Goal: Information Seeking & Learning: Check status

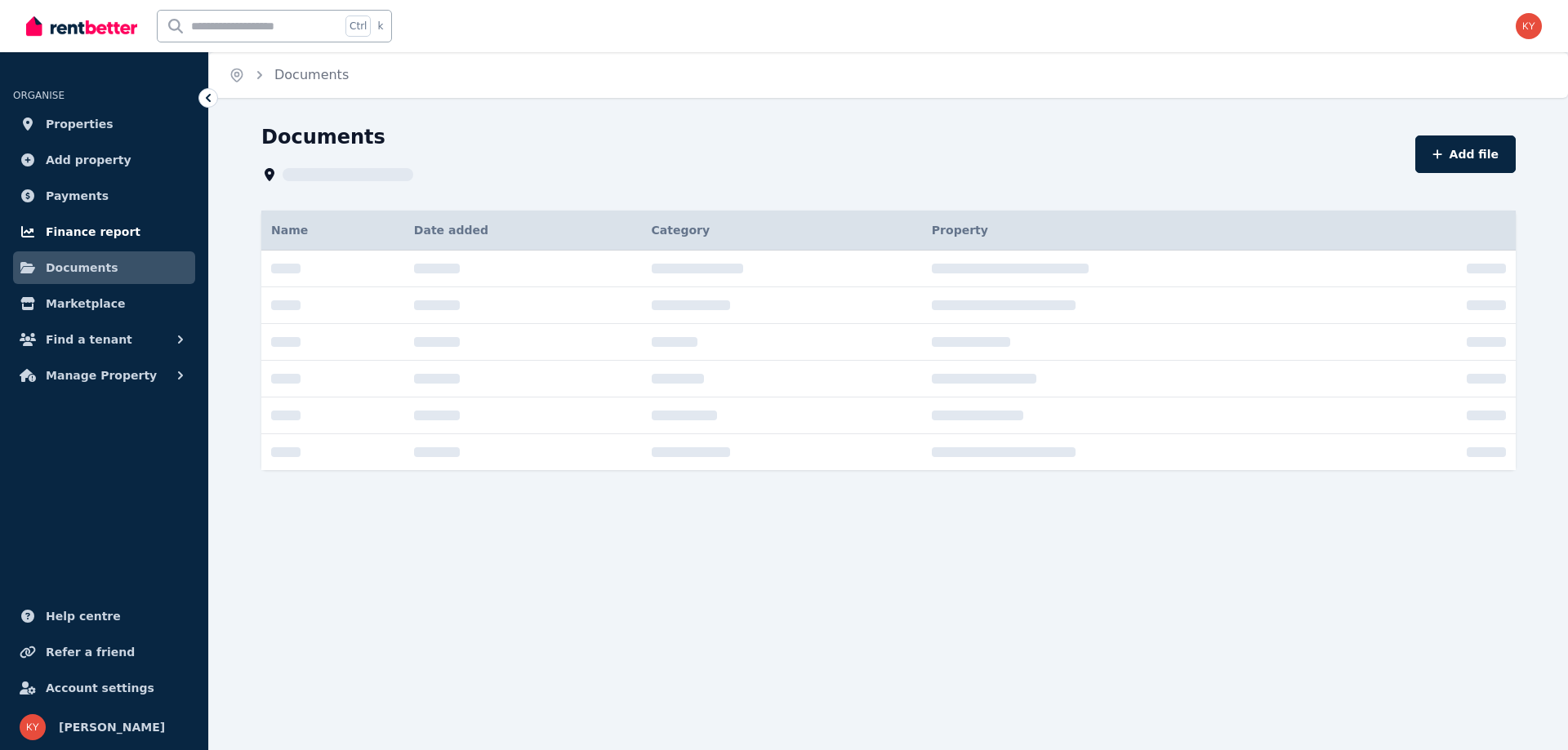
click at [78, 232] on span "Finance report" at bounding box center [92, 232] width 95 height 19
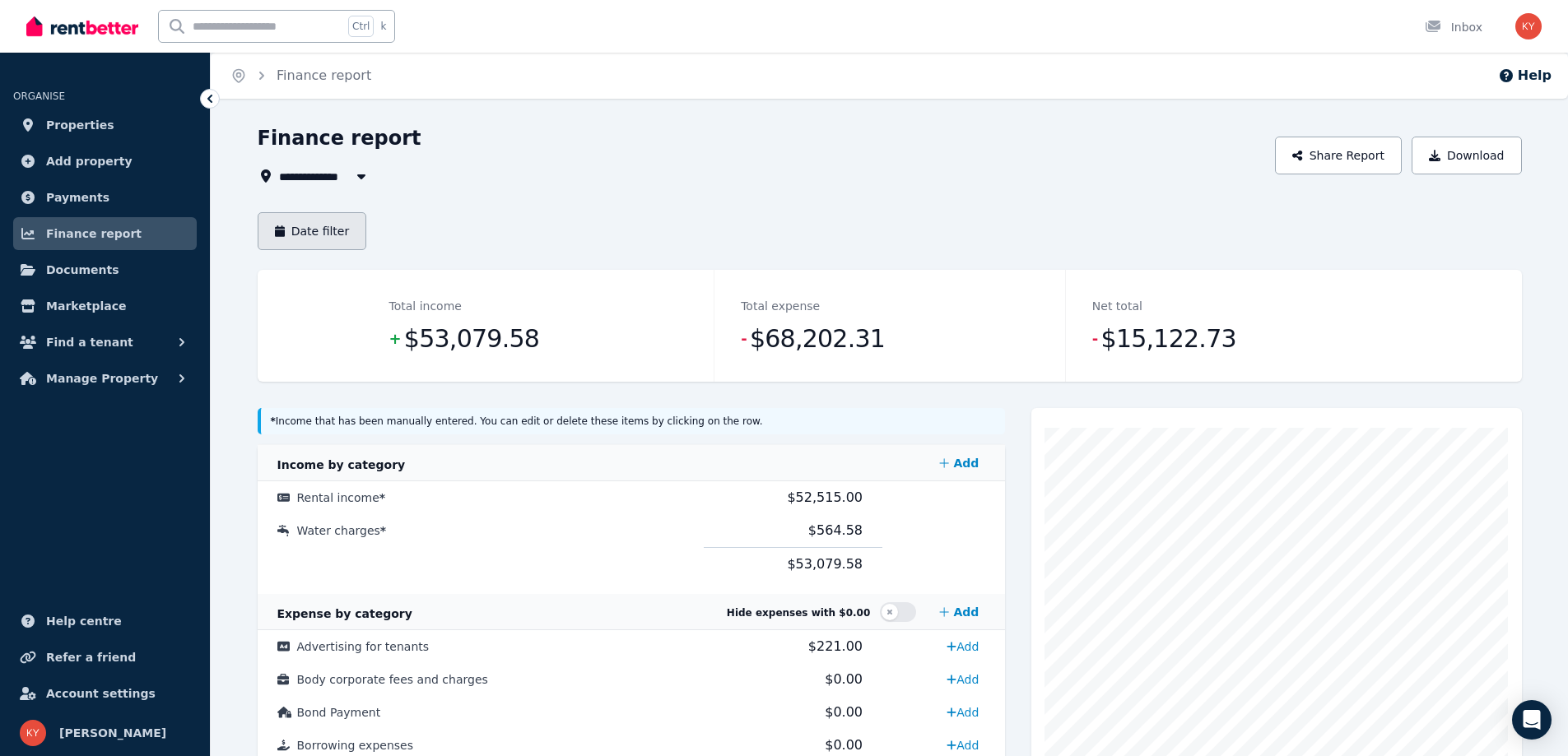
click at [326, 233] on button "Date filter" at bounding box center [312, 231] width 110 height 38
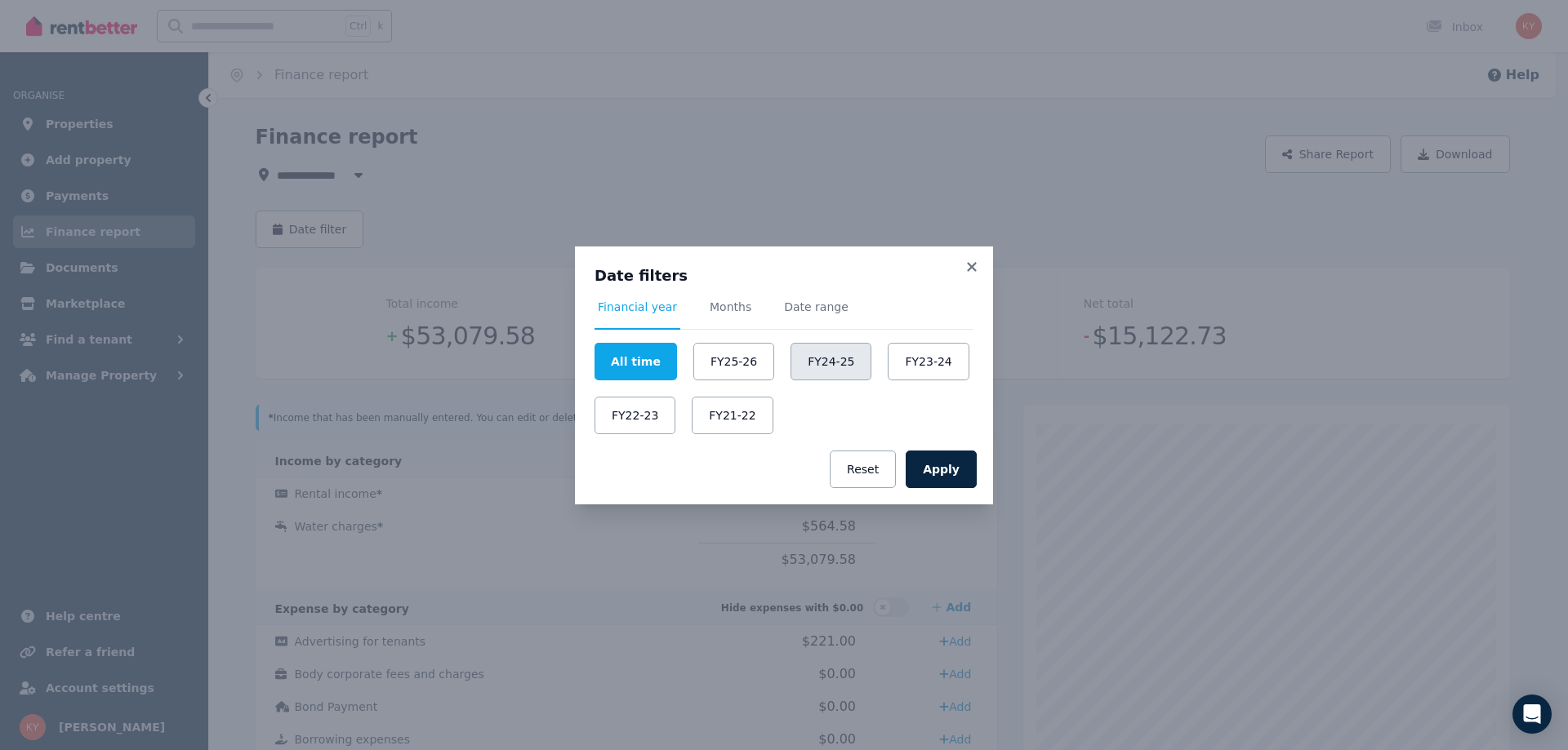
click at [805, 354] on button "FY24-25" at bounding box center [831, 361] width 81 height 37
click at [943, 464] on button "Apply" at bounding box center [941, 469] width 71 height 37
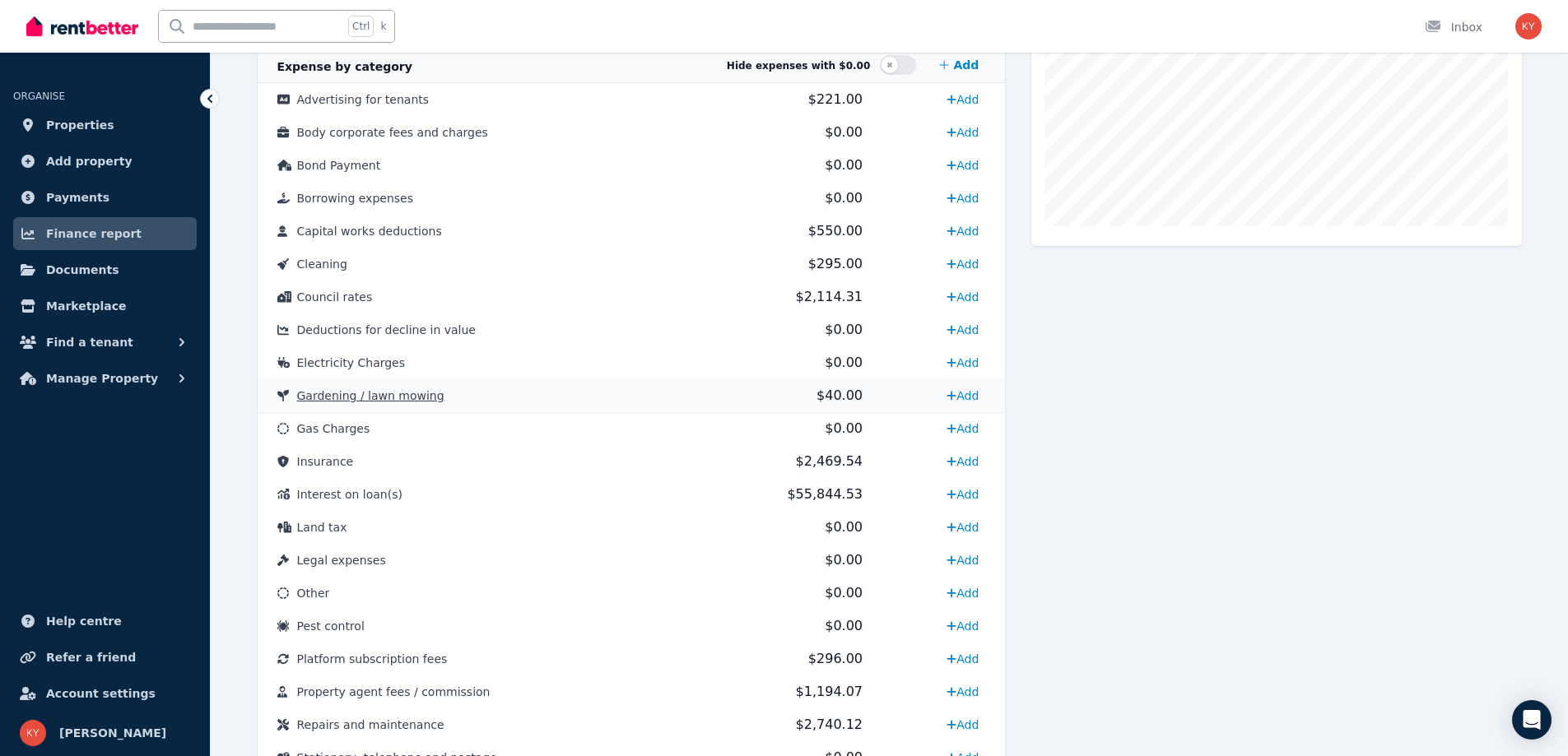
scroll to position [576, 0]
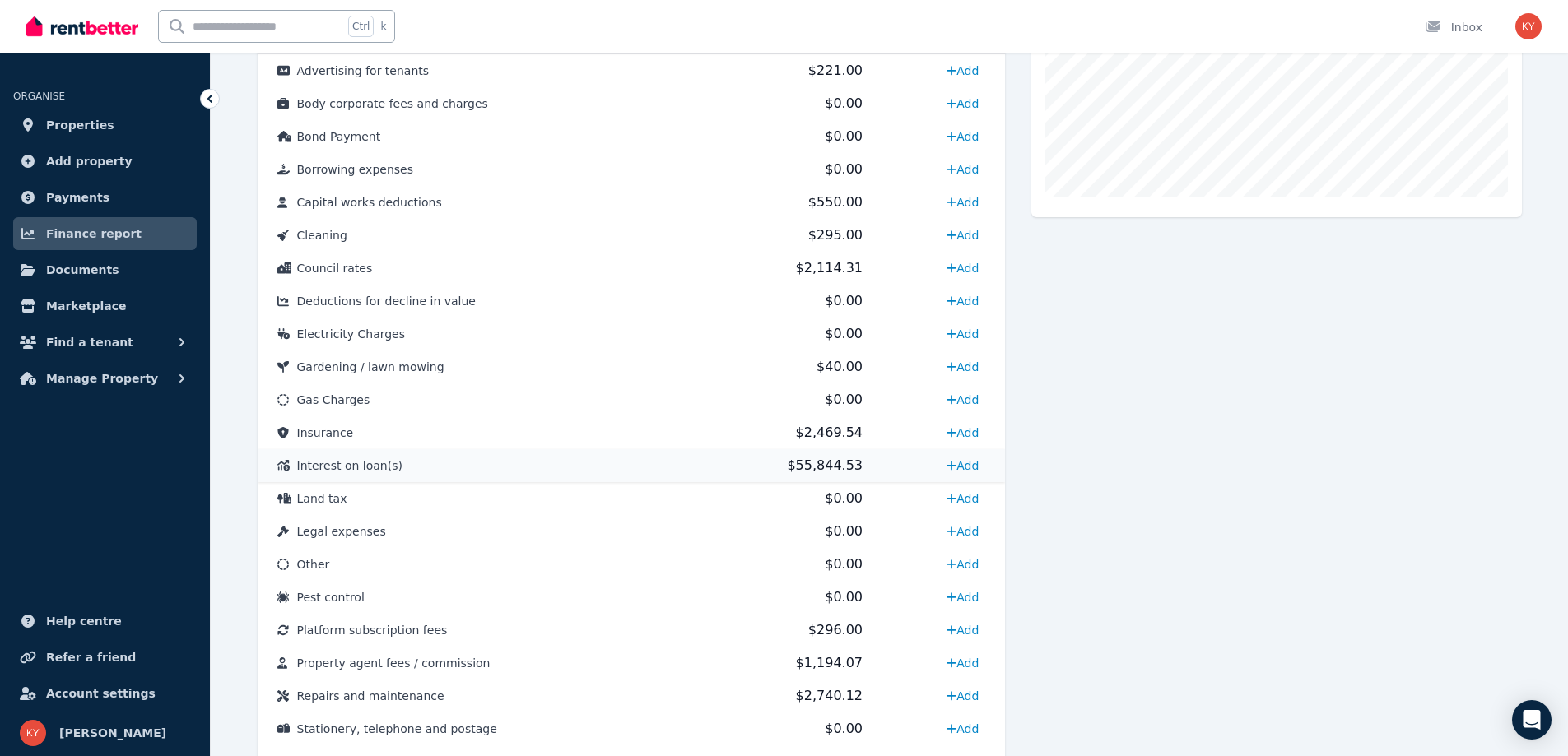
click at [806, 464] on span "$55,844.53" at bounding box center [825, 465] width 76 height 16
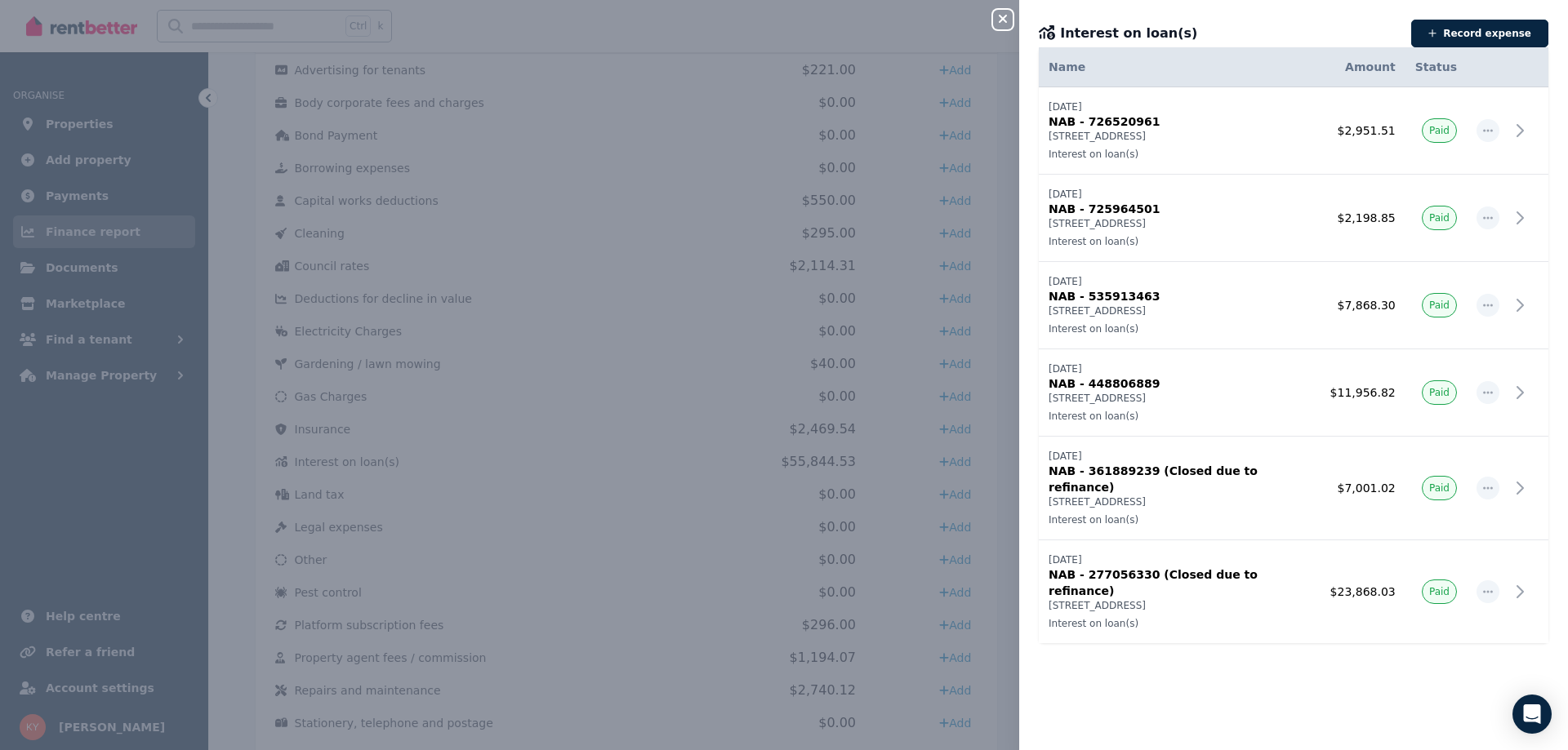
click at [1008, 19] on icon "button" at bounding box center [1002, 18] width 19 height 13
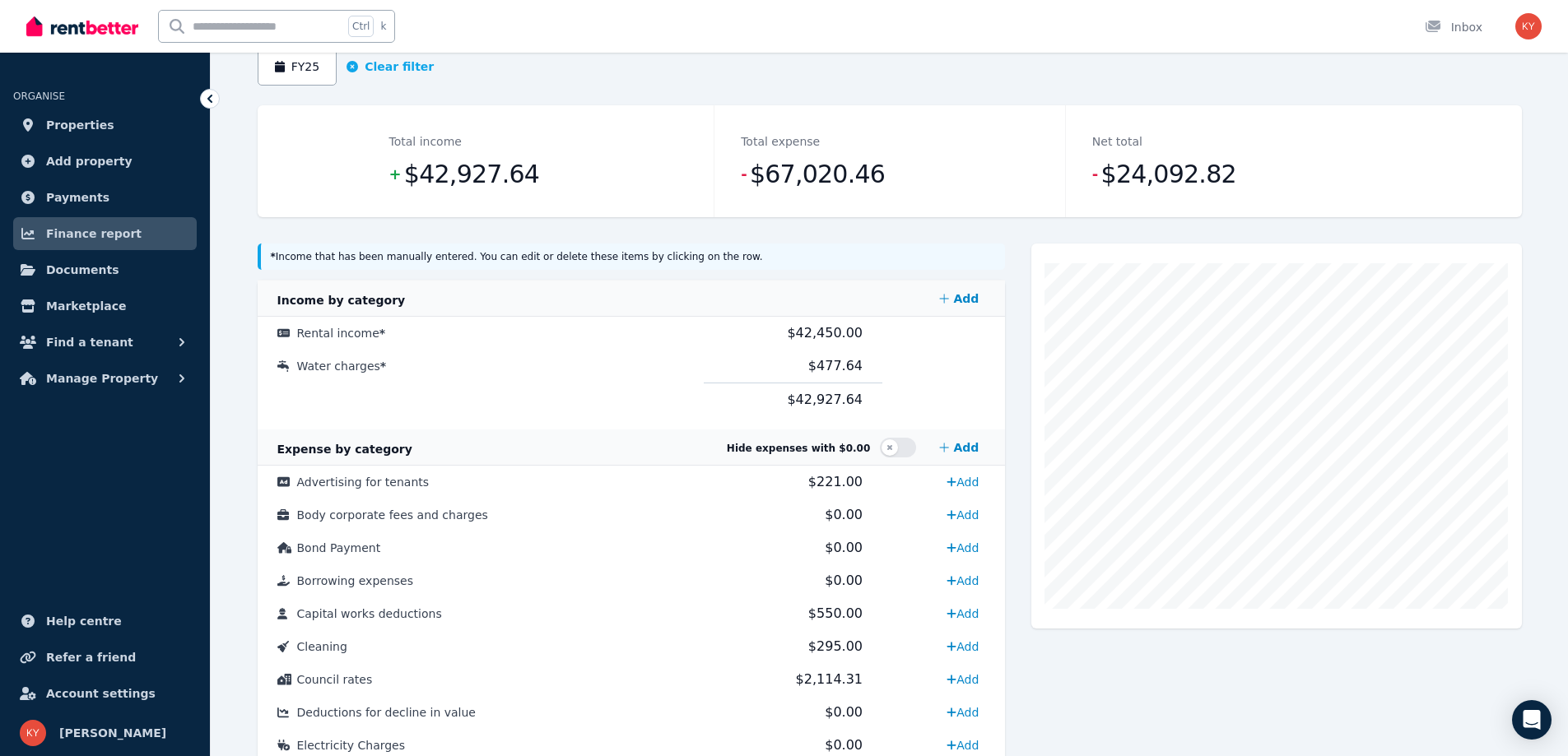
scroll to position [0, 0]
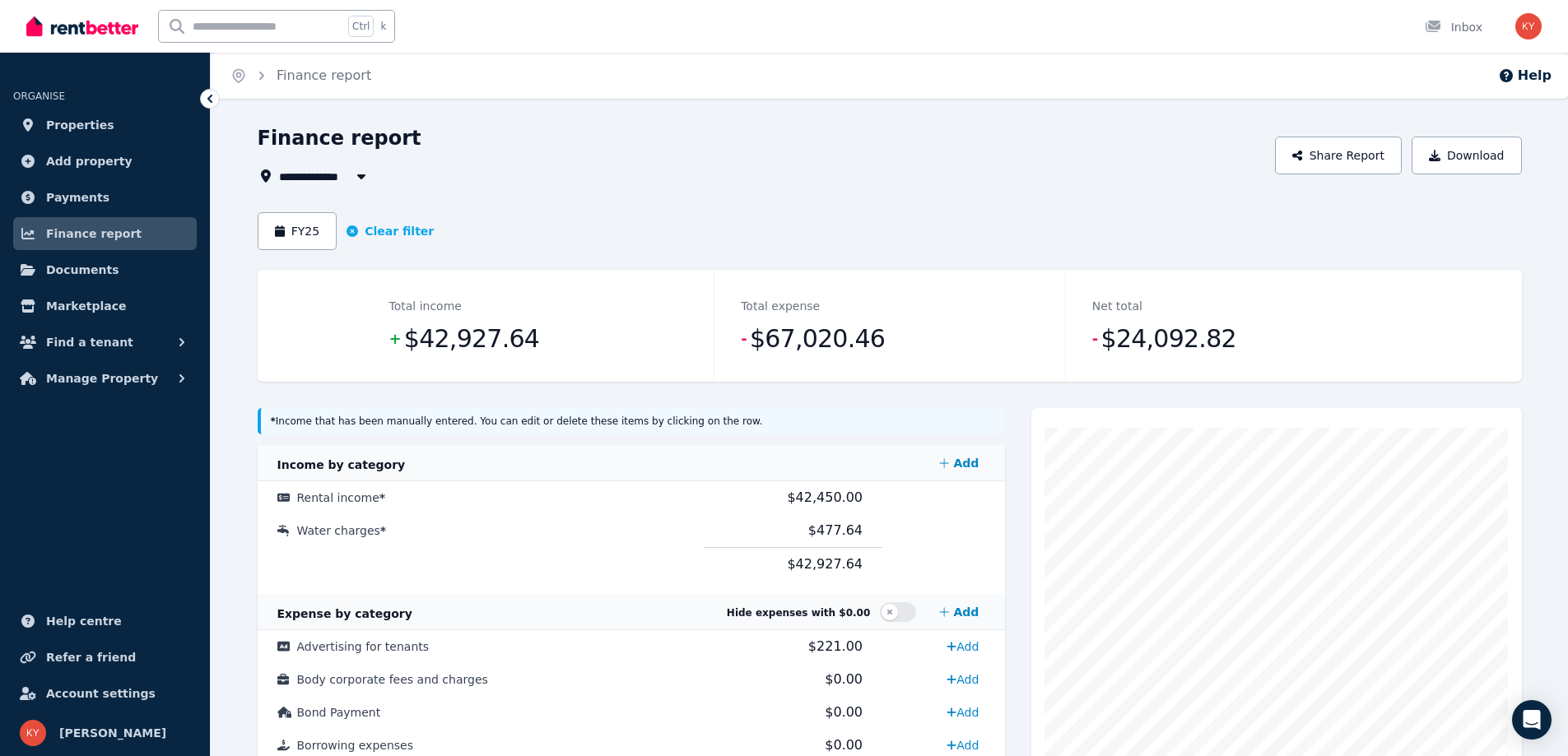
click at [345, 173] on span "All Properties" at bounding box center [332, 176] width 106 height 19
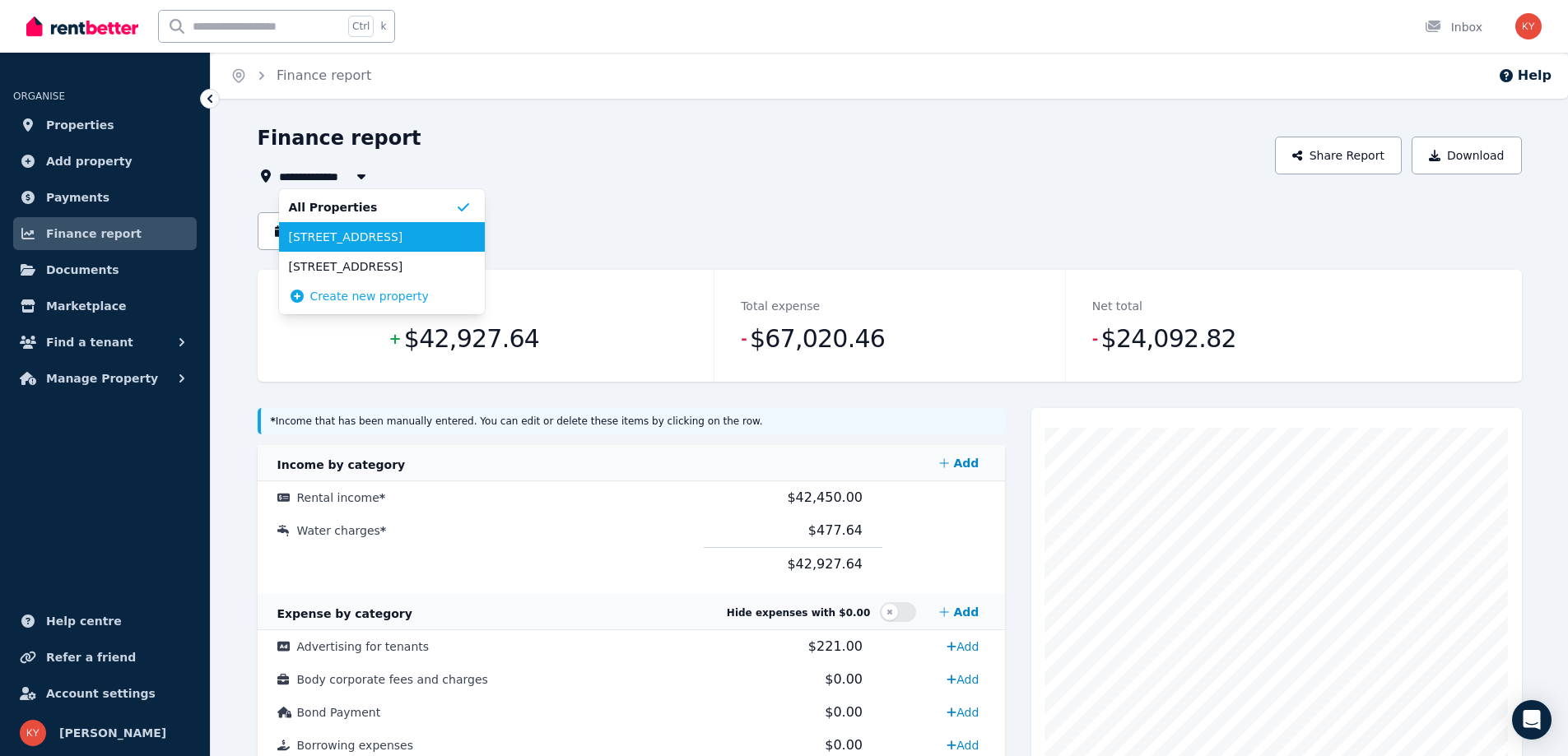
click at [330, 234] on span "[STREET_ADDRESS]" at bounding box center [372, 236] width 166 height 17
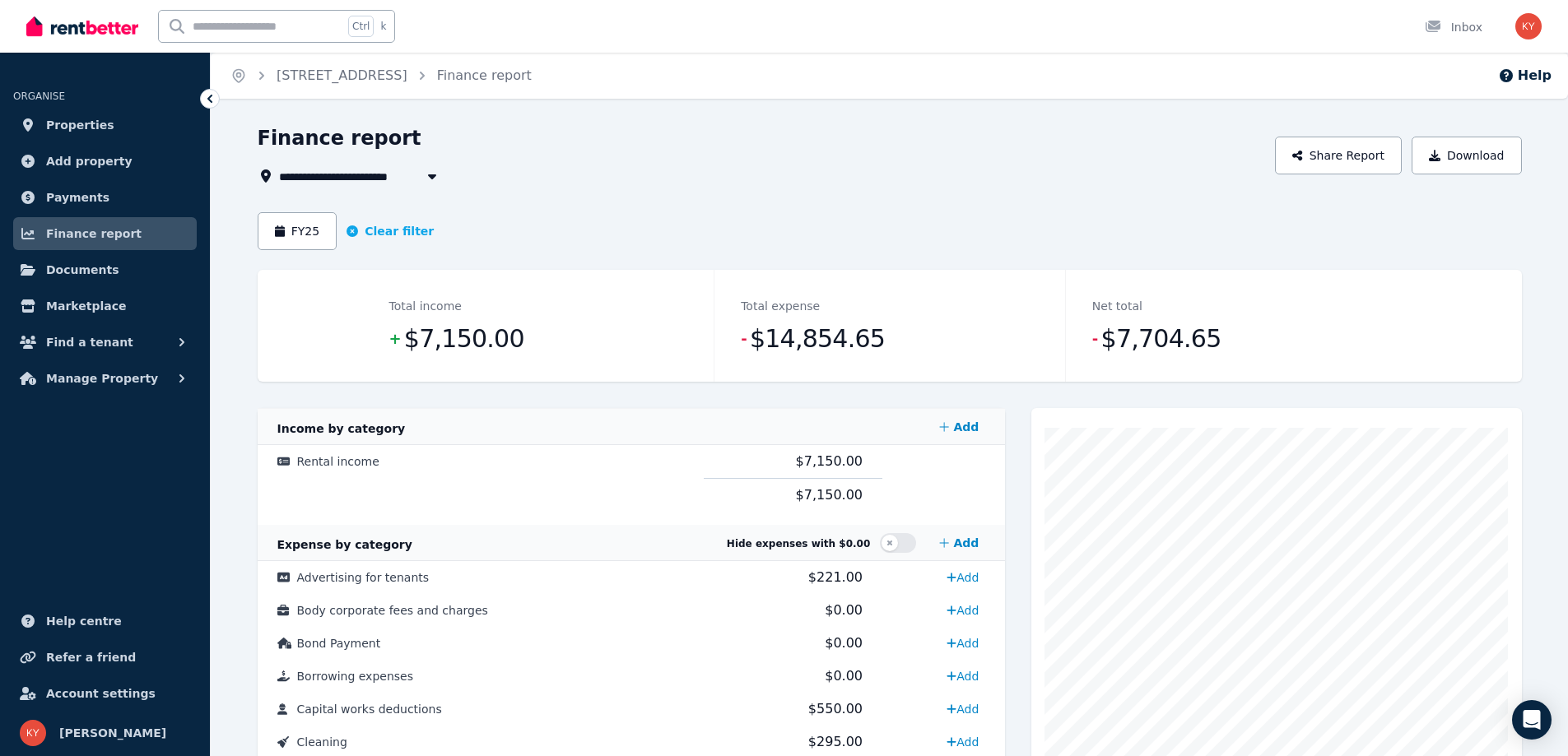
click at [403, 176] on span "[STREET_ADDRESS]" at bounding box center [351, 176] width 144 height 19
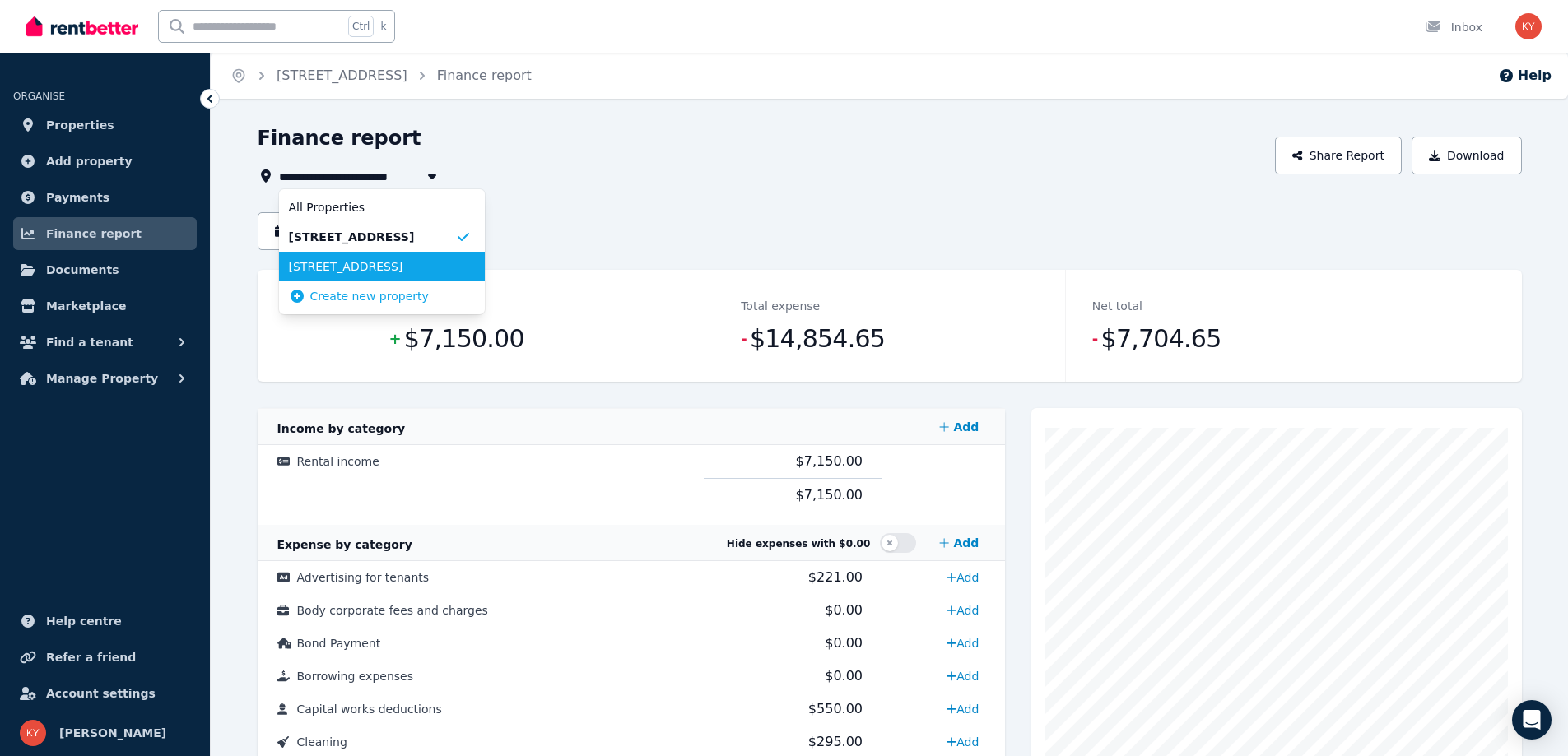
click at [371, 274] on span "[STREET_ADDRESS]" at bounding box center [372, 266] width 166 height 17
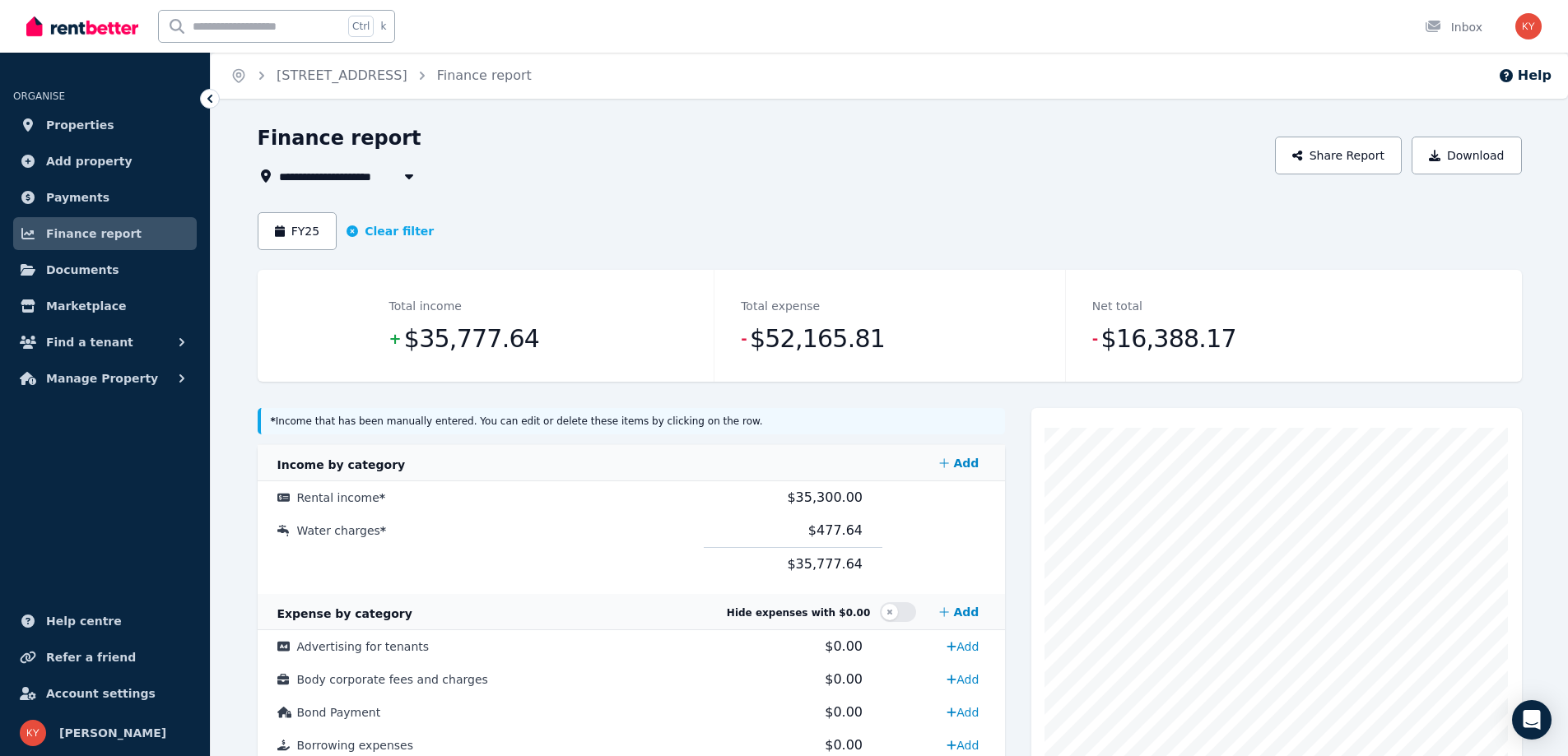
click at [387, 181] on span "[STREET_ADDRESS]" at bounding box center [351, 176] width 144 height 19
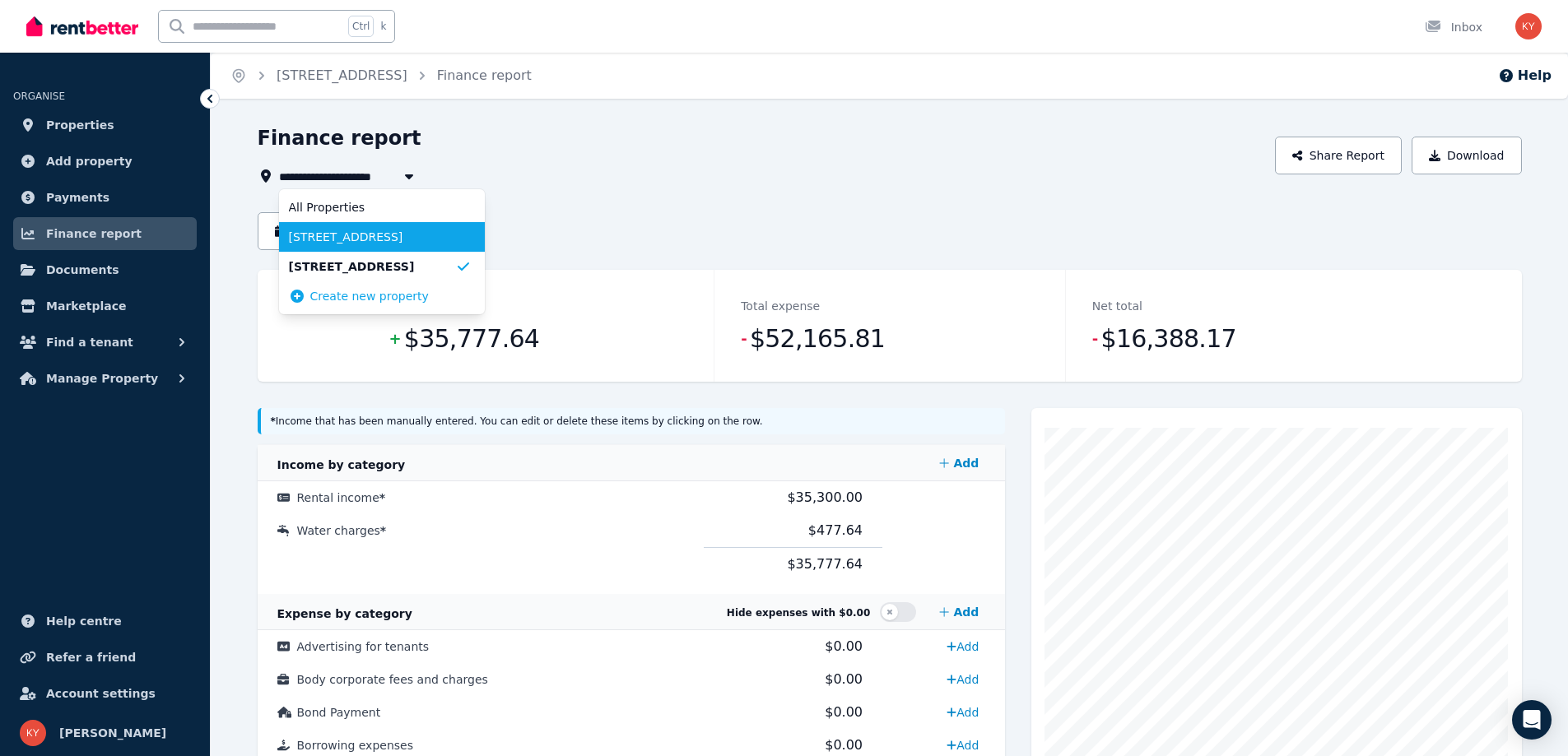
click at [372, 236] on span "[STREET_ADDRESS]" at bounding box center [372, 236] width 166 height 17
type input "**********"
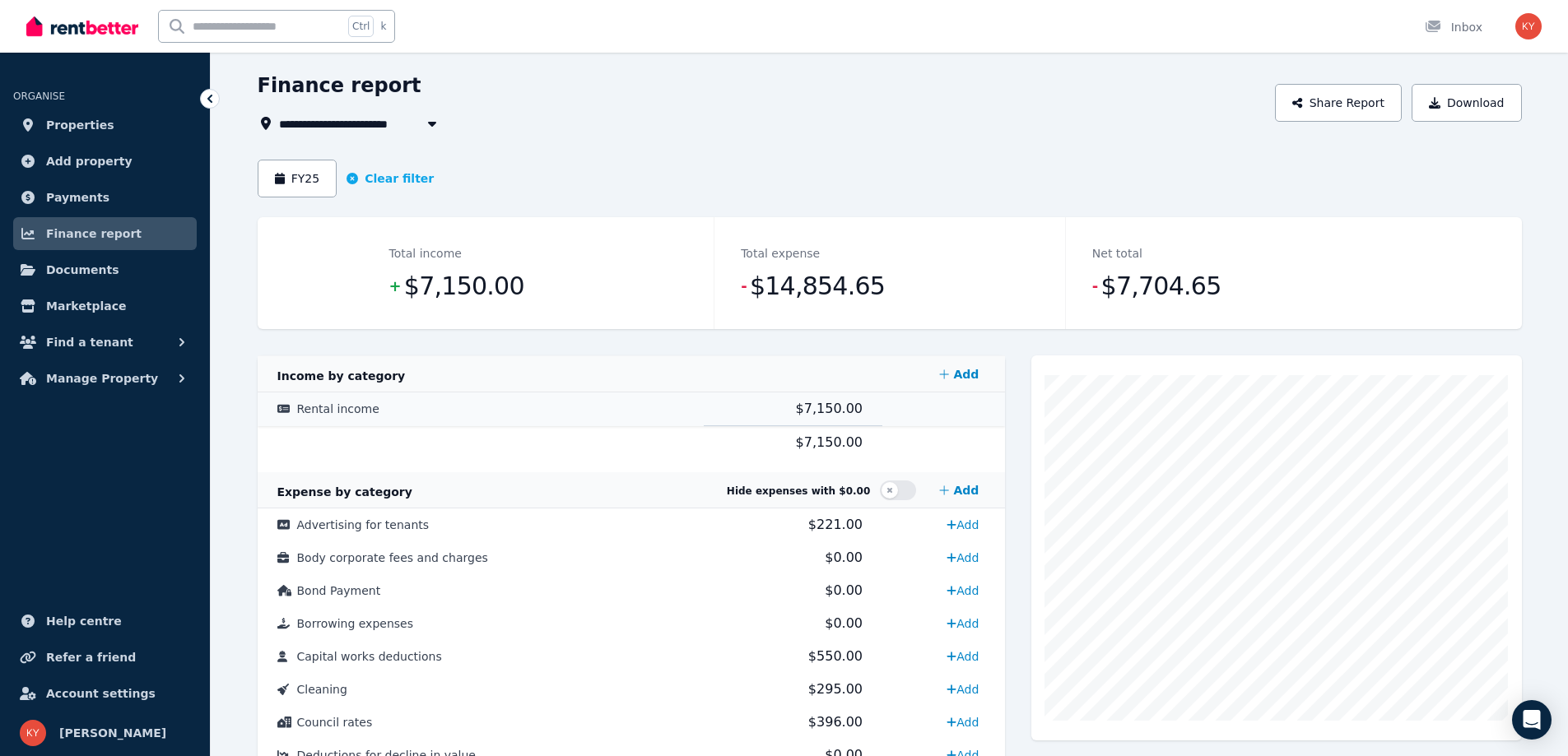
scroll to position [26, 0]
